Goal: Information Seeking & Learning: Learn about a topic

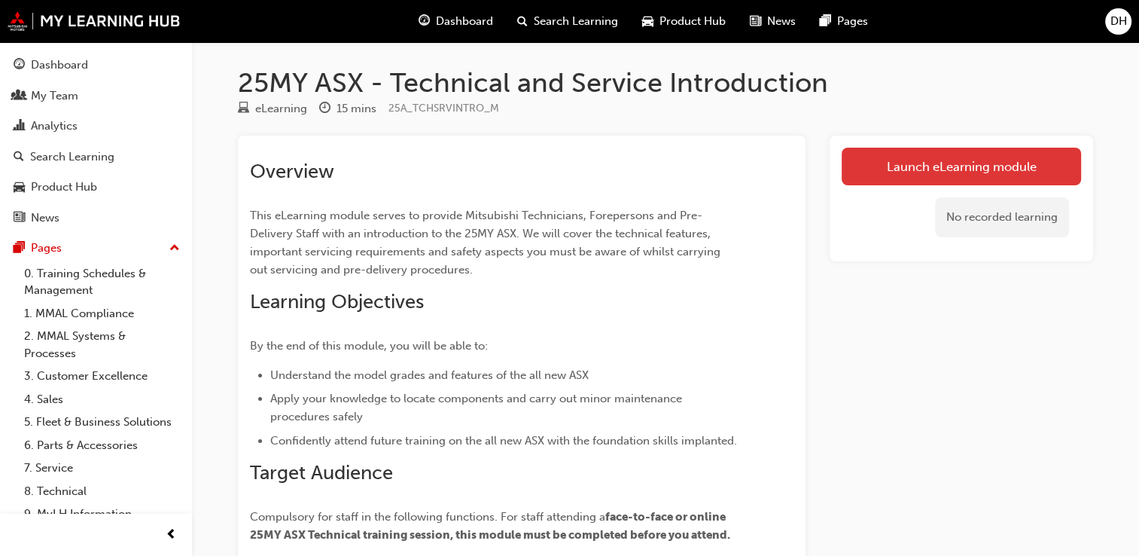
click at [983, 157] on link "Launch eLearning module" at bounding box center [961, 167] width 239 height 38
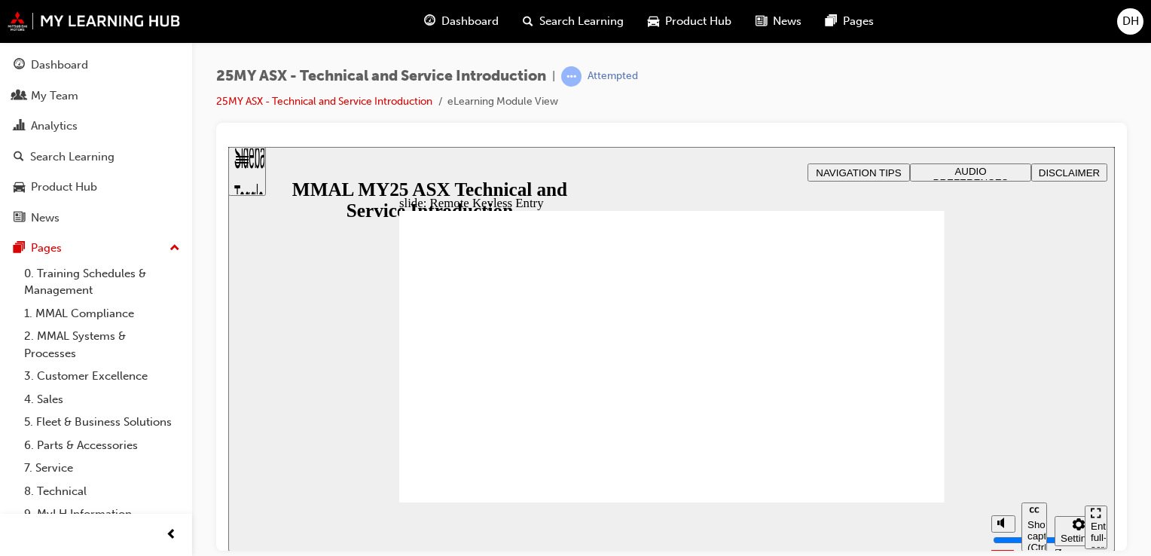
type input "21"
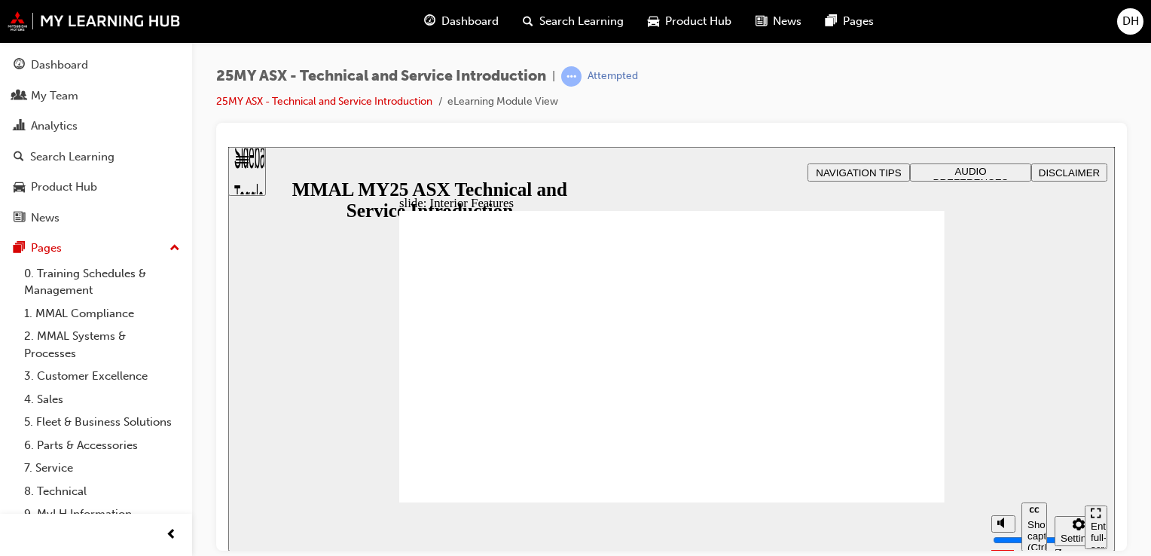
type input "17"
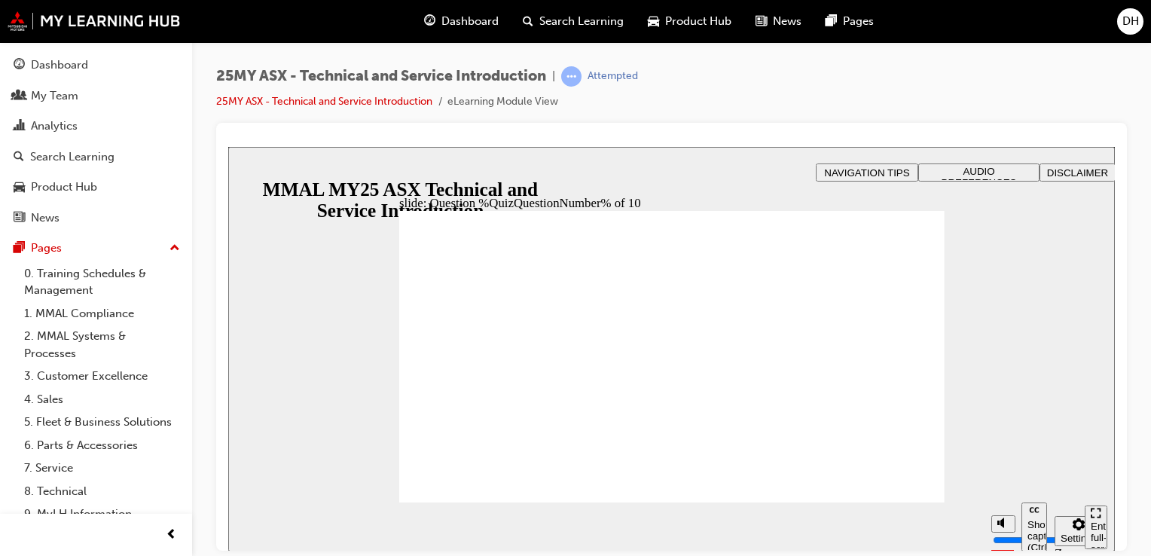
radio input "true"
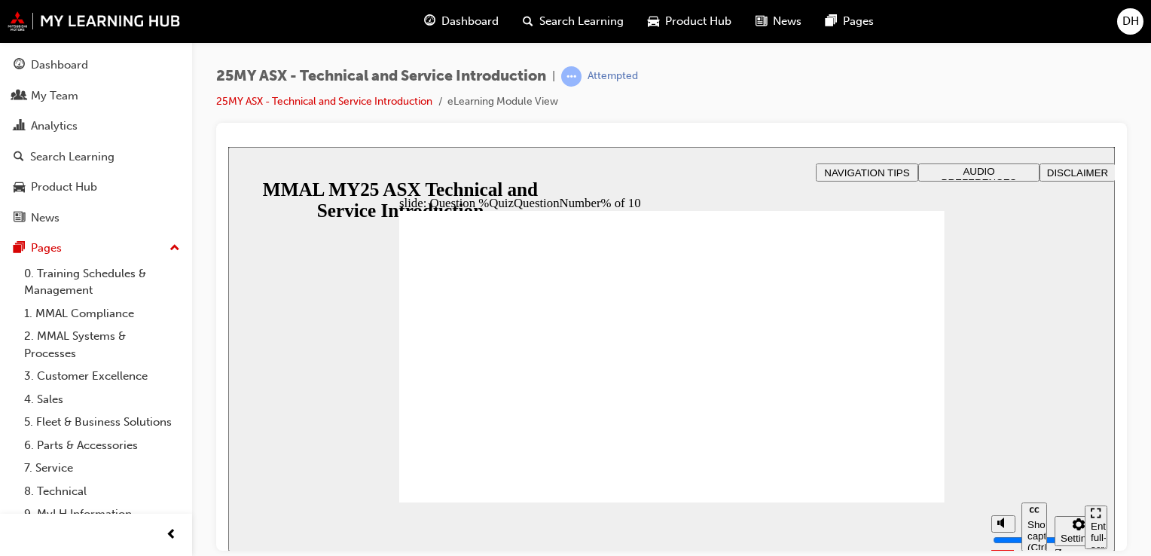
radio input "true"
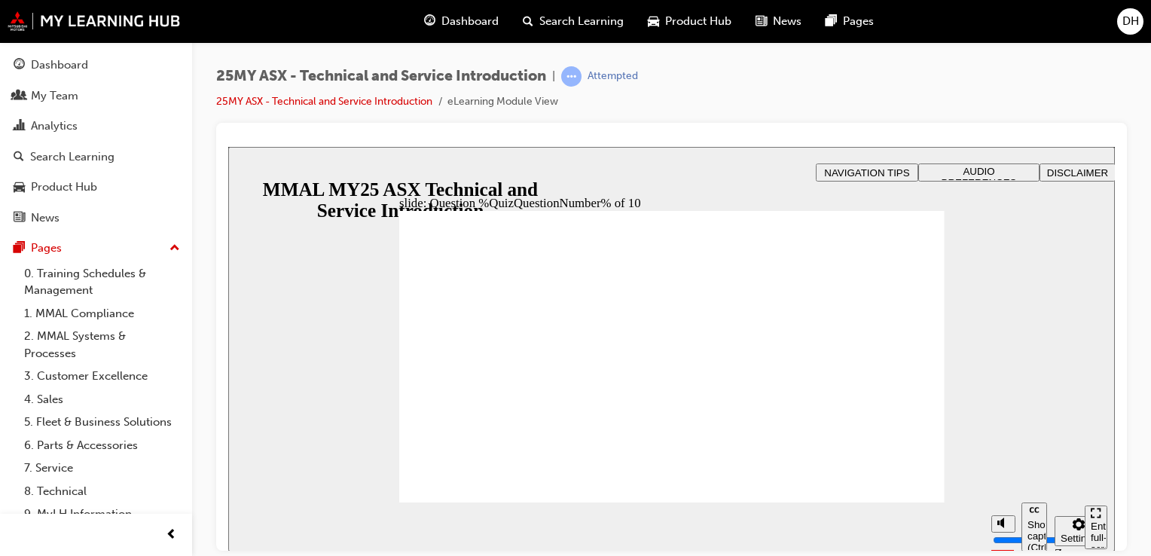
radio input "true"
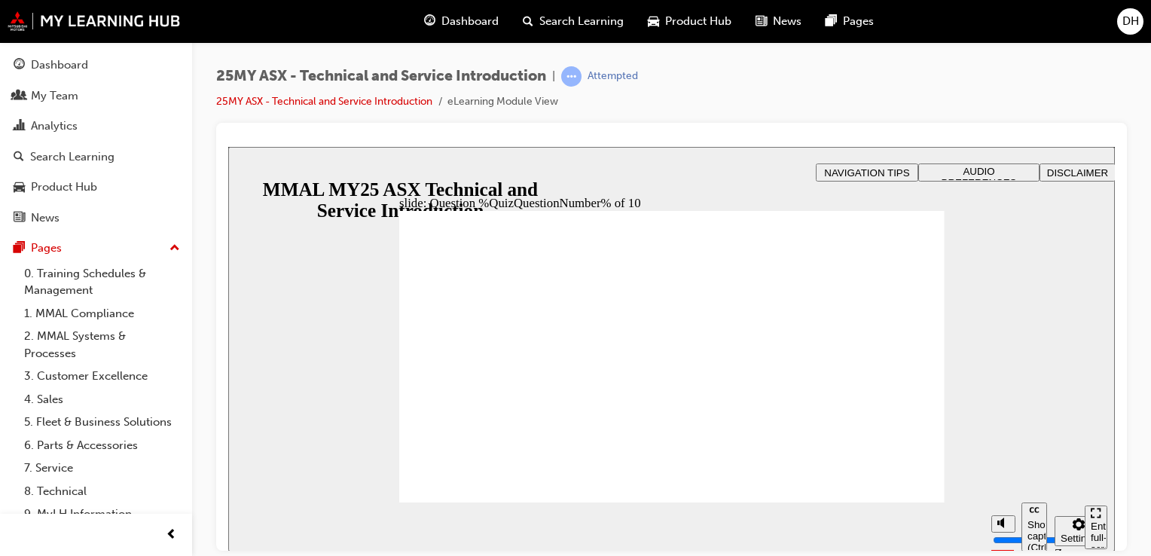
radio input "true"
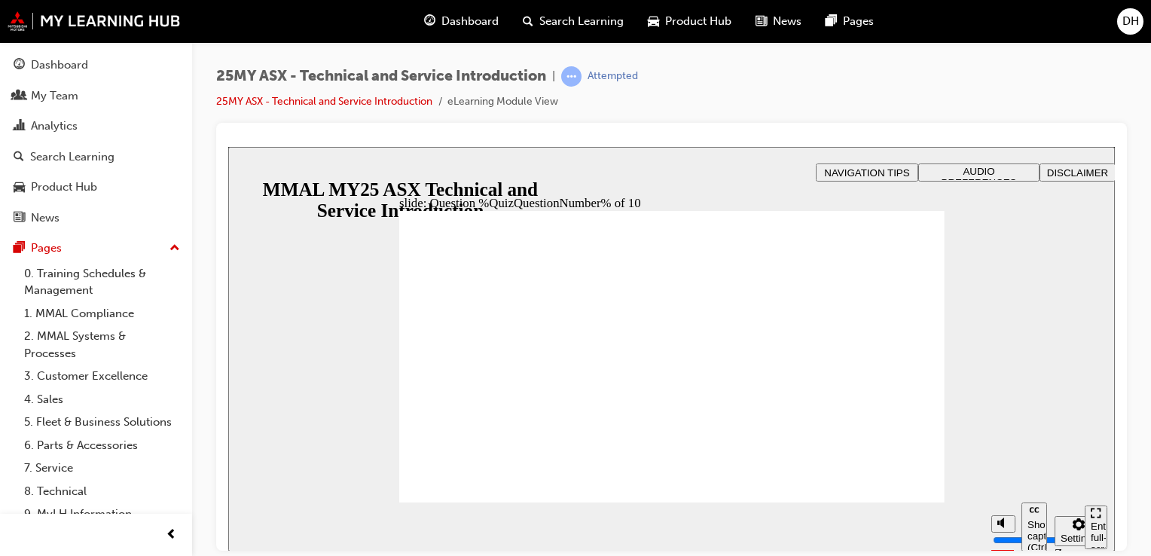
radio input "true"
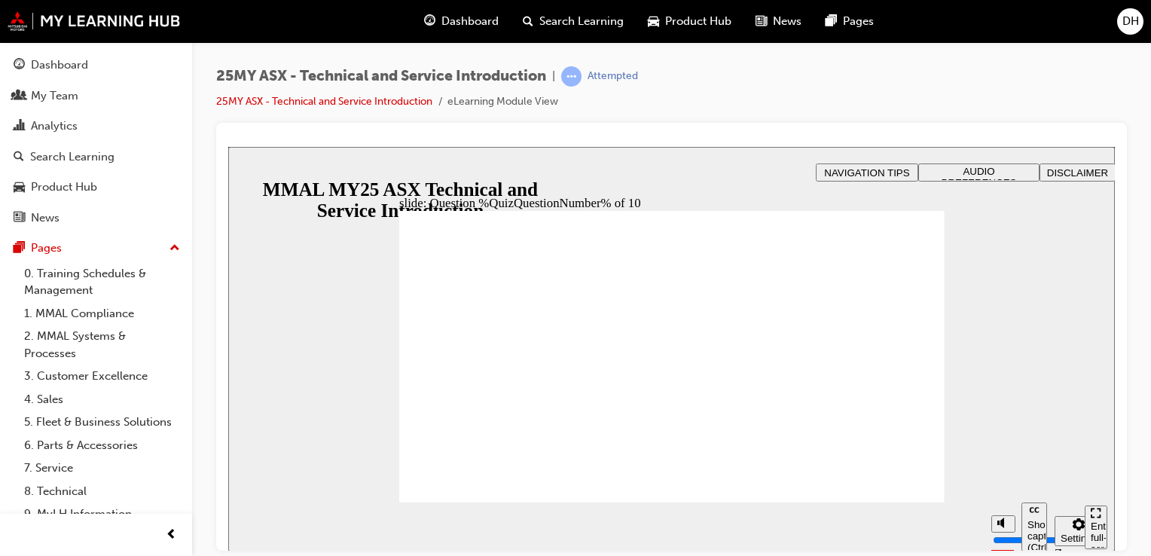
radio input "true"
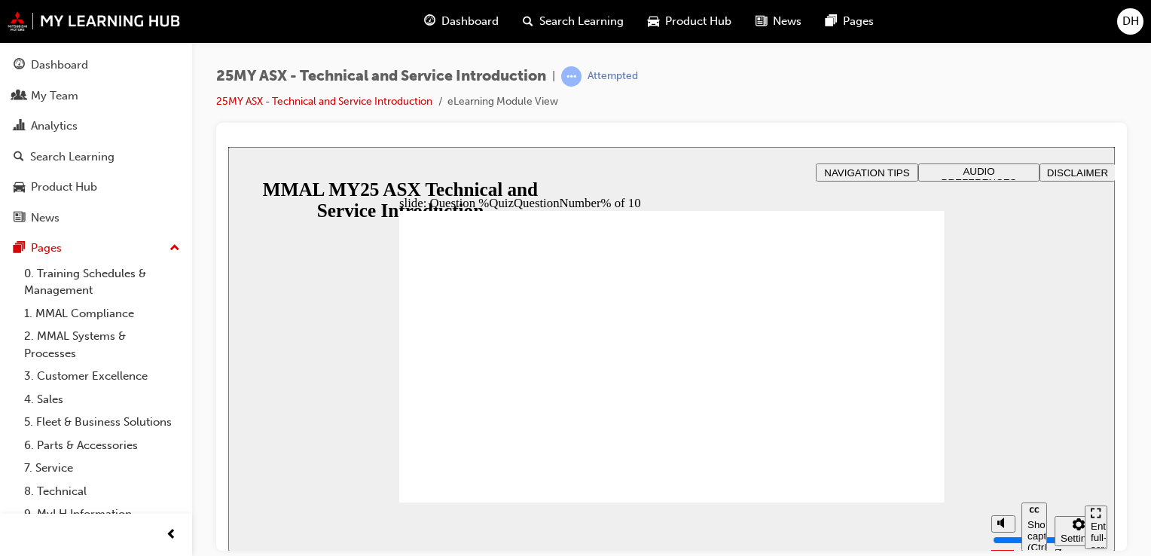
radio input "true"
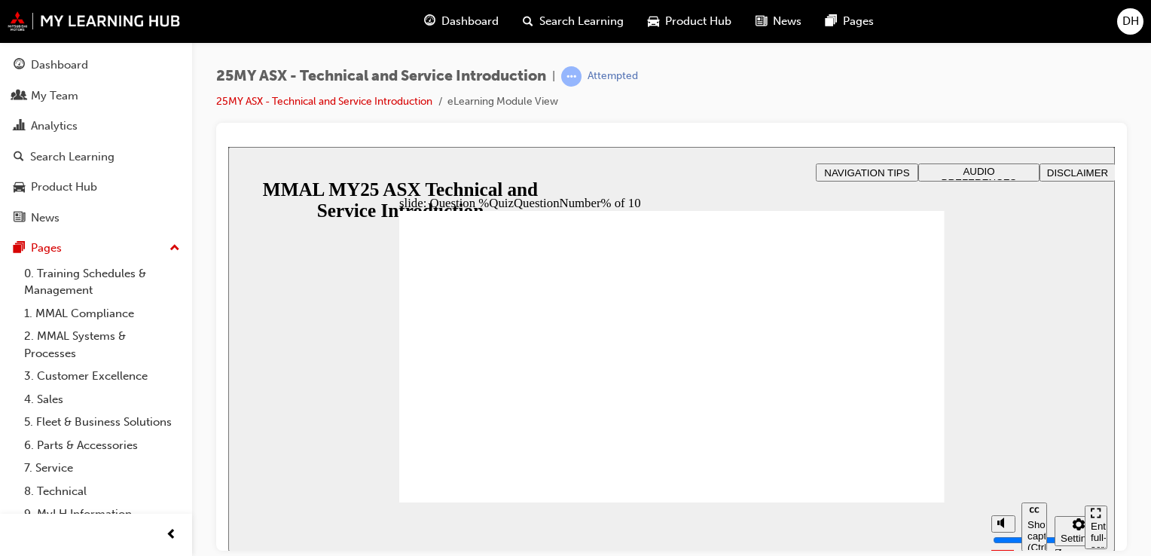
radio input "true"
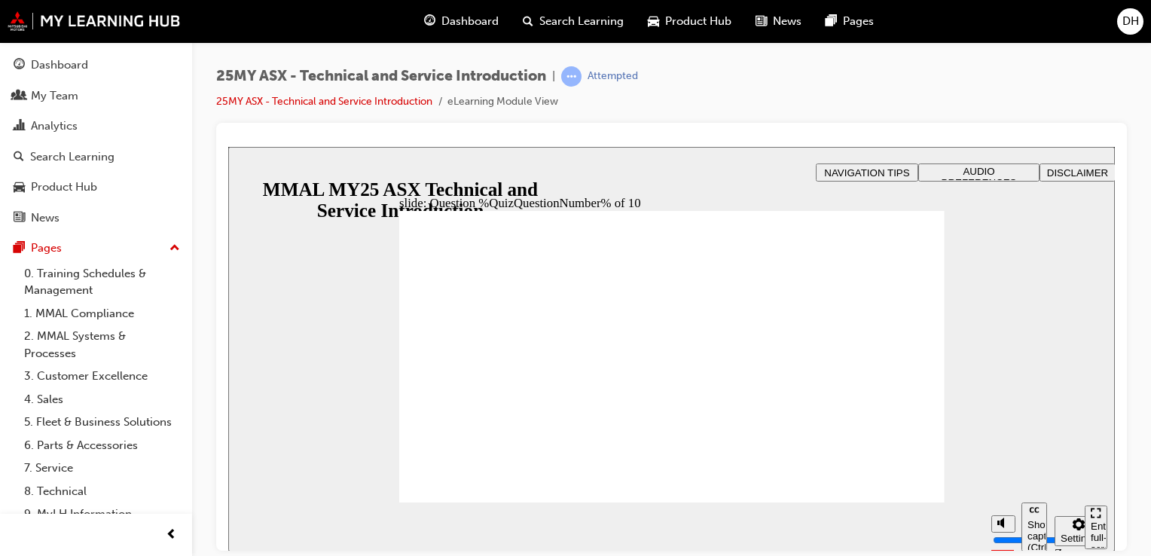
radio input "true"
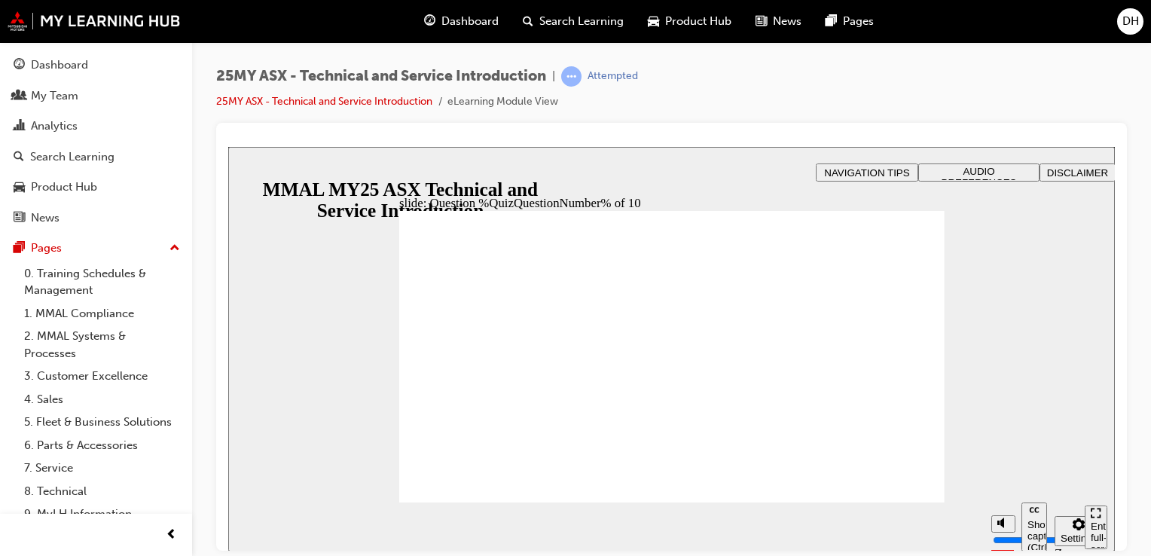
radio input "true"
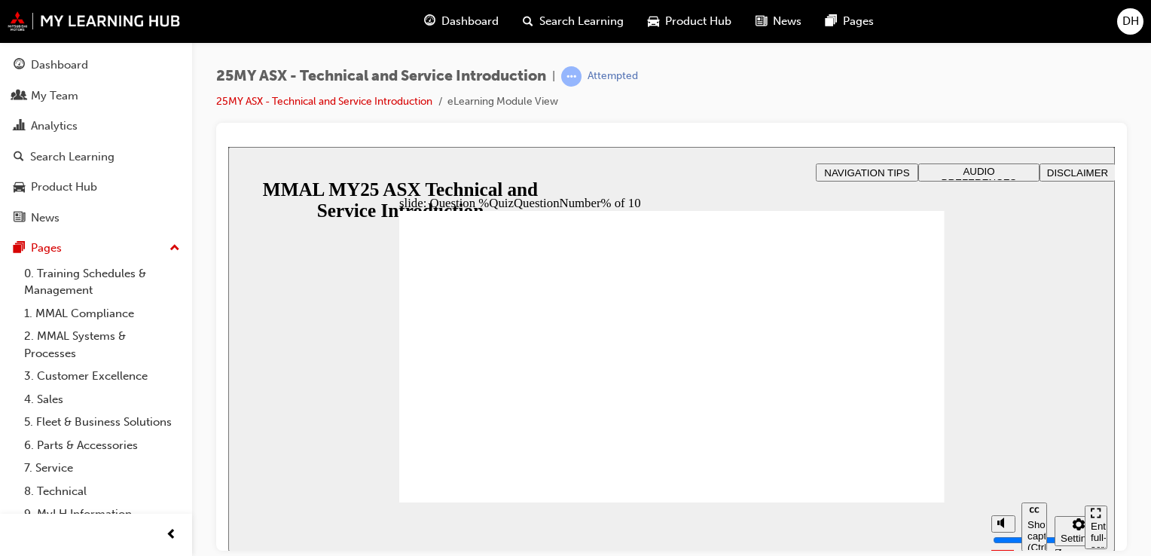
radio input "true"
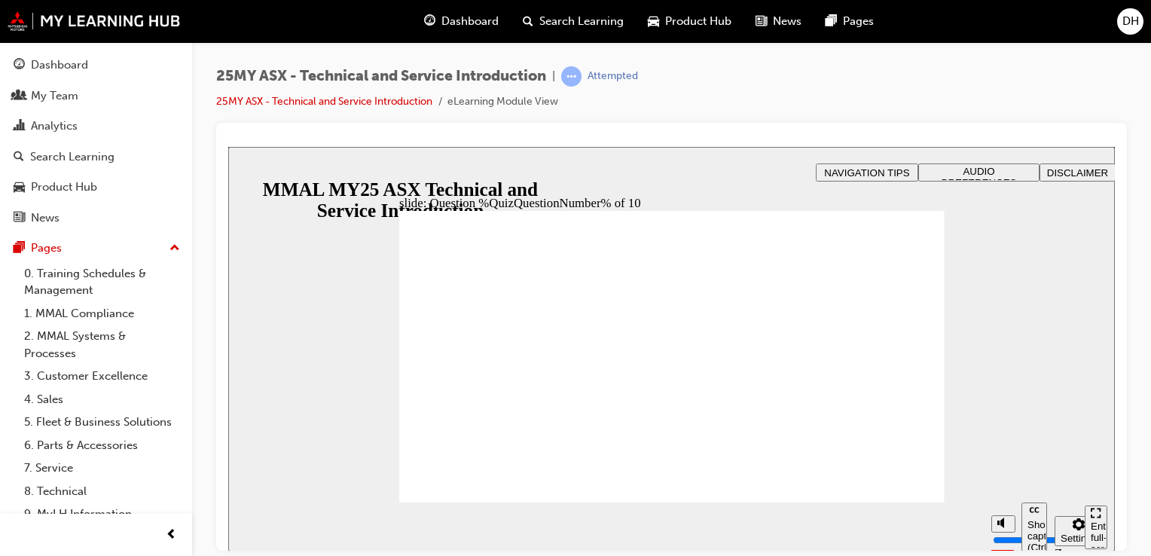
radio input "true"
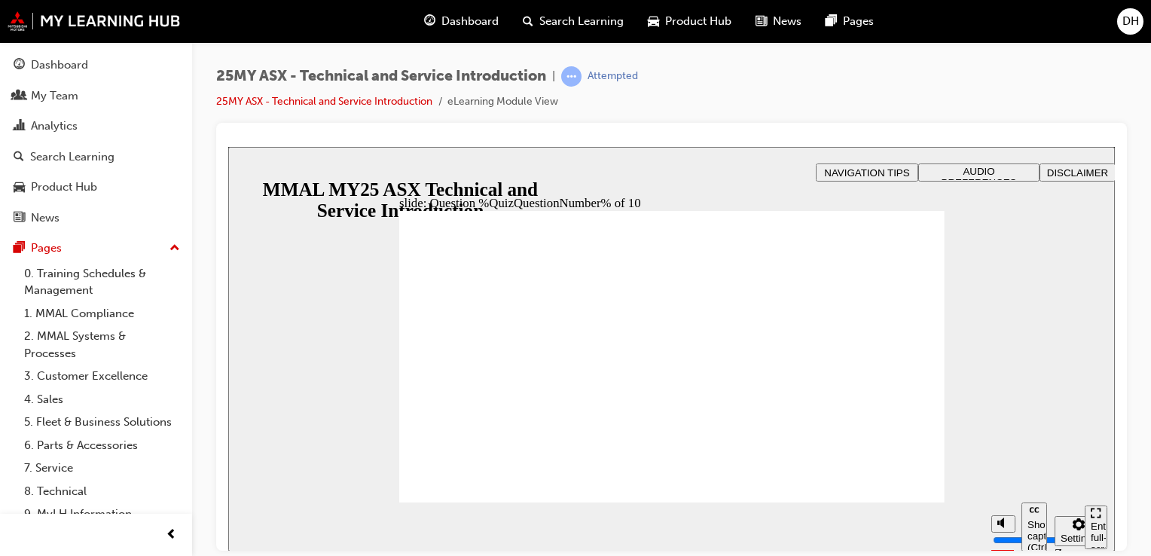
radio input "true"
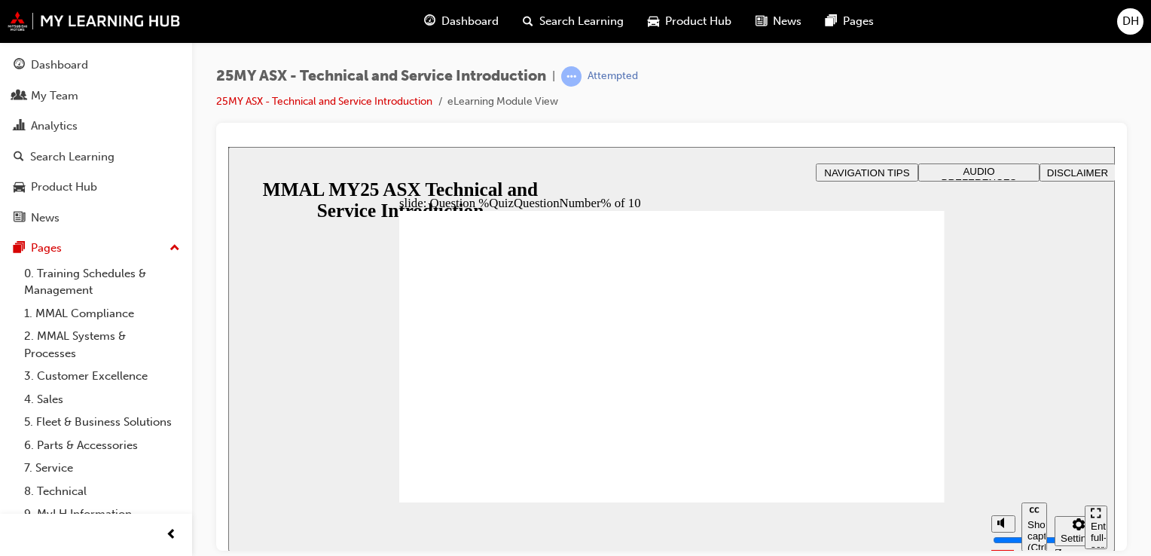
radio input "true"
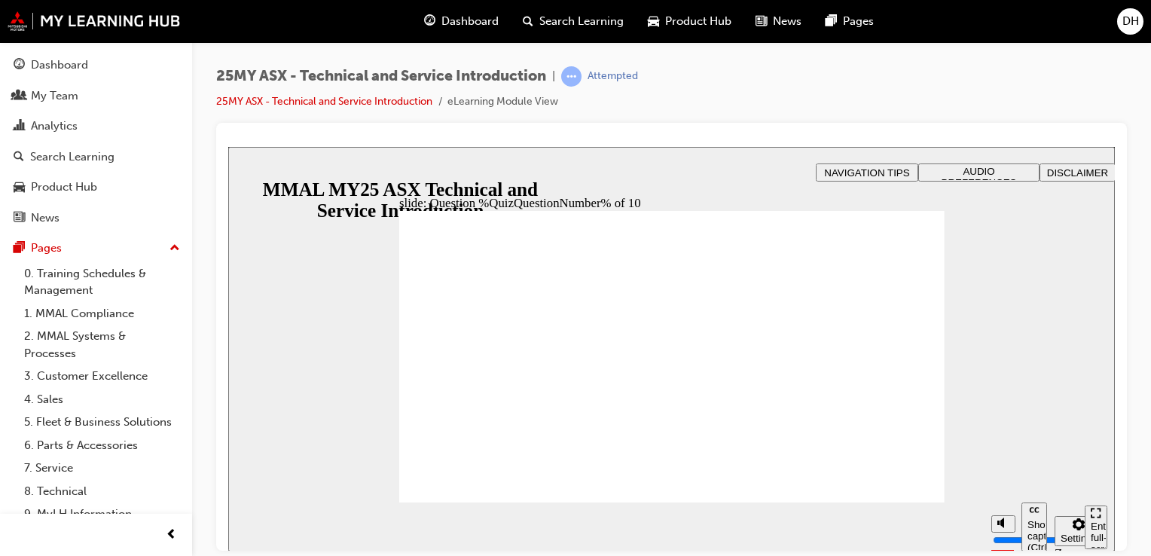
radio input "true"
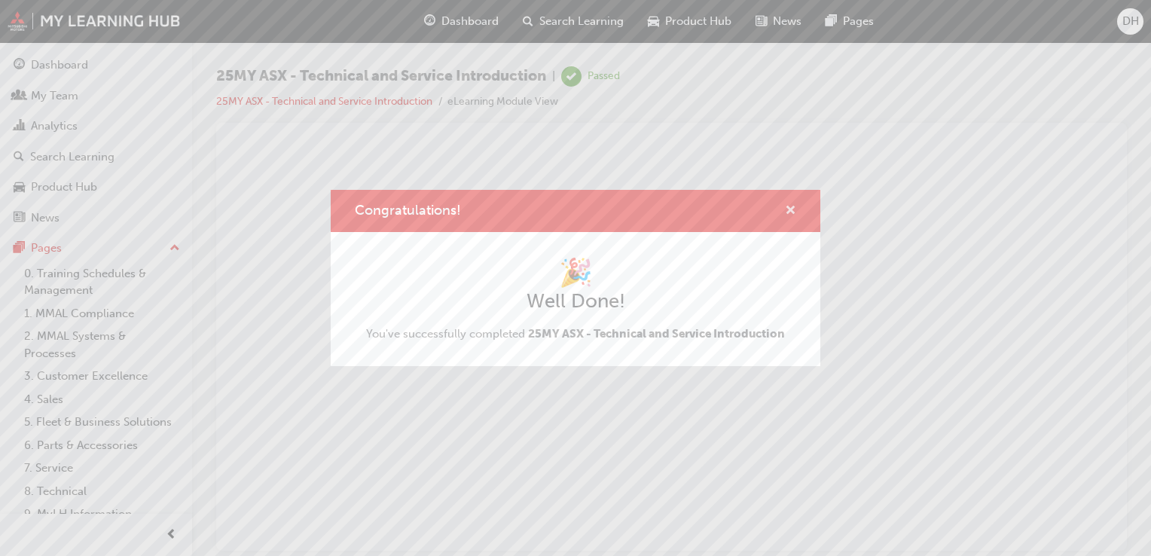
click at [792, 209] on span "cross-icon" at bounding box center [790, 212] width 11 height 14
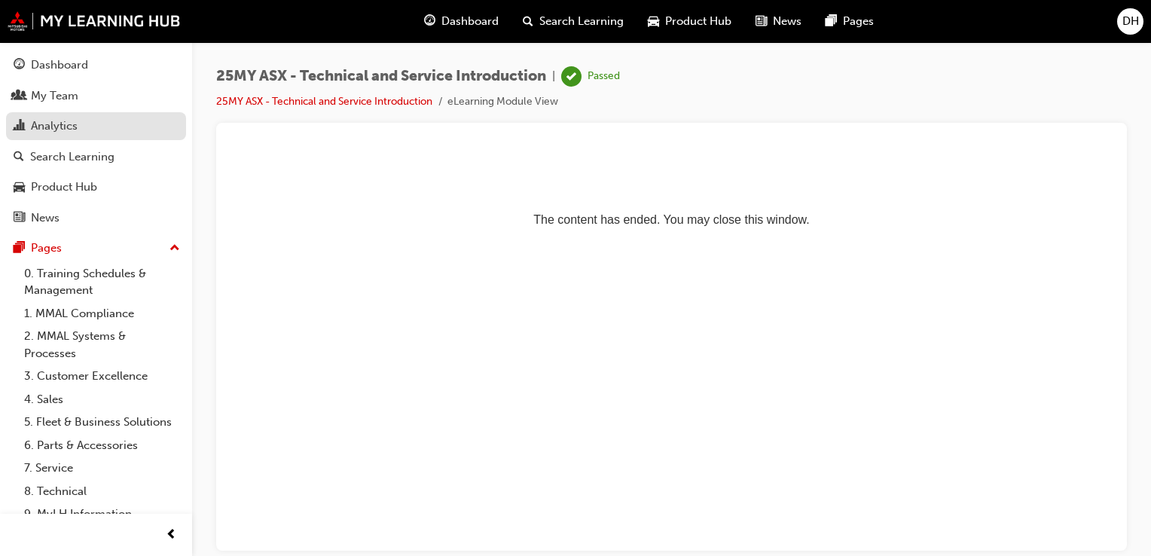
click at [48, 126] on div "Analytics" at bounding box center [54, 125] width 47 height 17
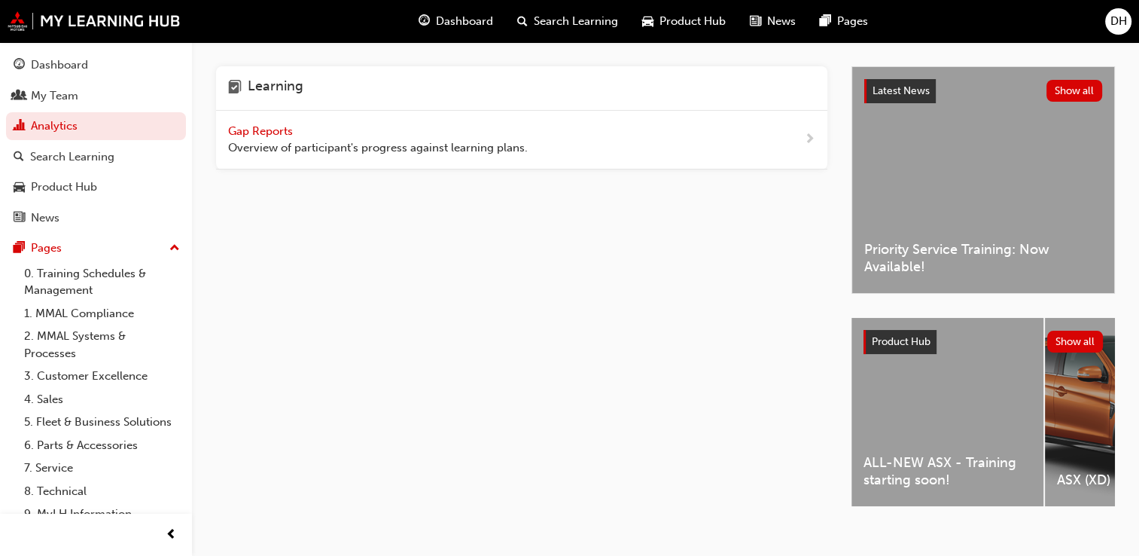
click at [1115, 23] on span "DH" at bounding box center [1119, 21] width 17 height 17
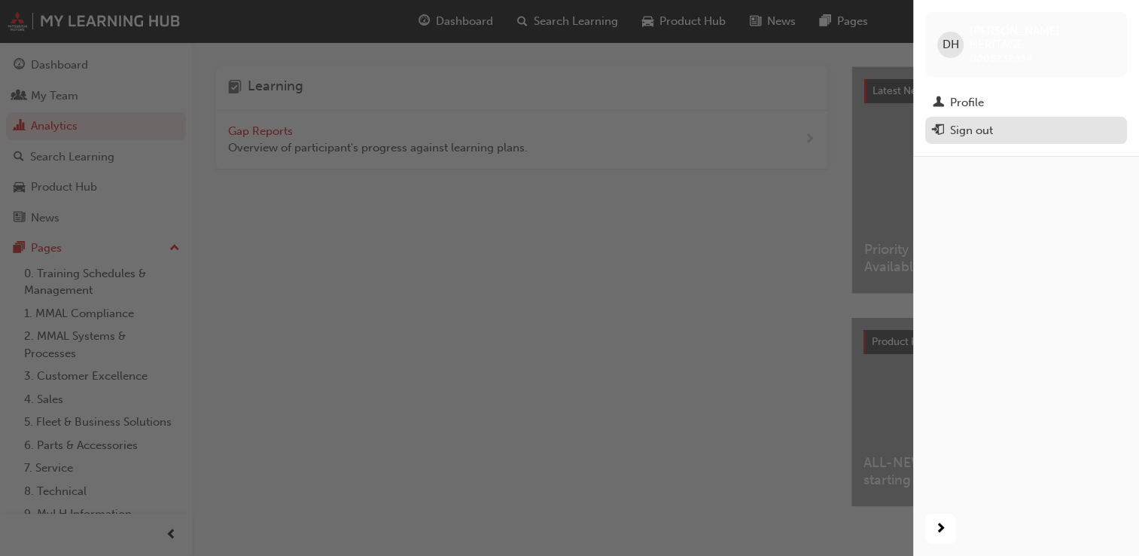
click at [968, 122] on div "Sign out" at bounding box center [971, 130] width 43 height 17
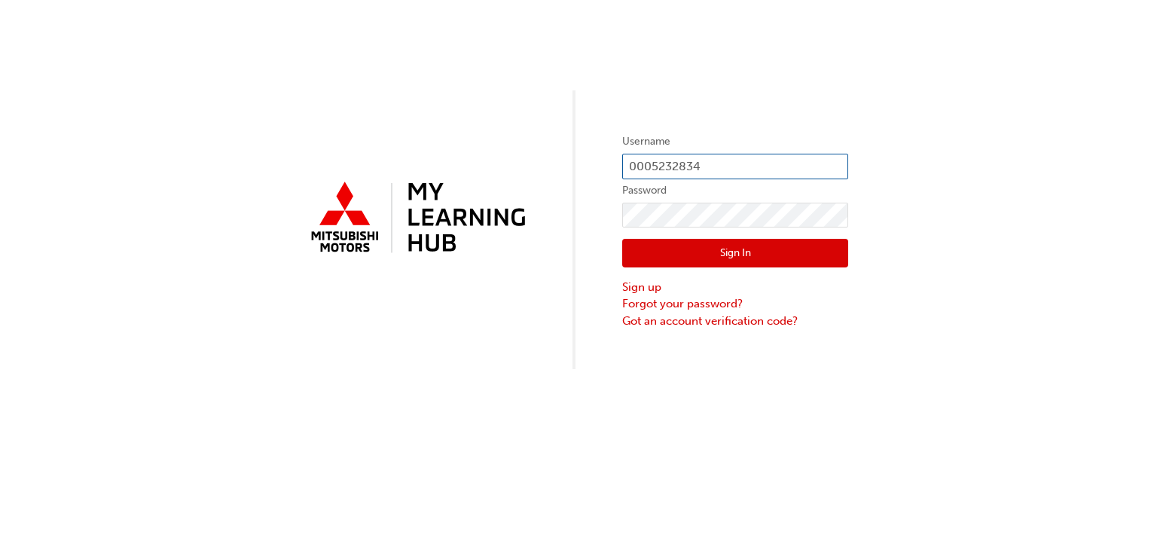
click at [709, 159] on input "0005232834" at bounding box center [735, 167] width 226 height 26
type input "0"
type input "0005156856"
click at [634, 249] on button "Sign In" at bounding box center [735, 253] width 226 height 29
